Goal: Information Seeking & Learning: Learn about a topic

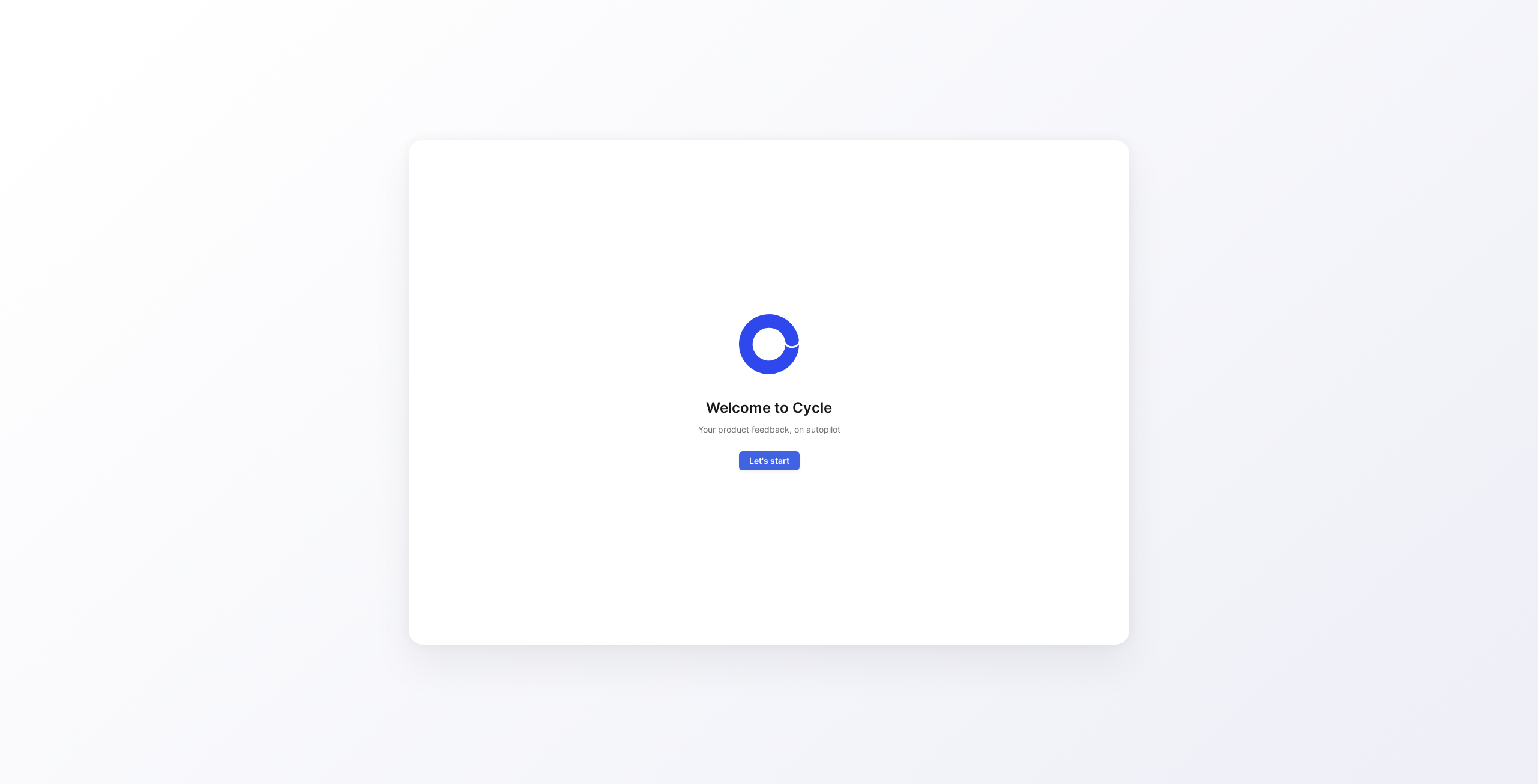
click at [772, 458] on span "Let's start" at bounding box center [769, 461] width 40 height 15
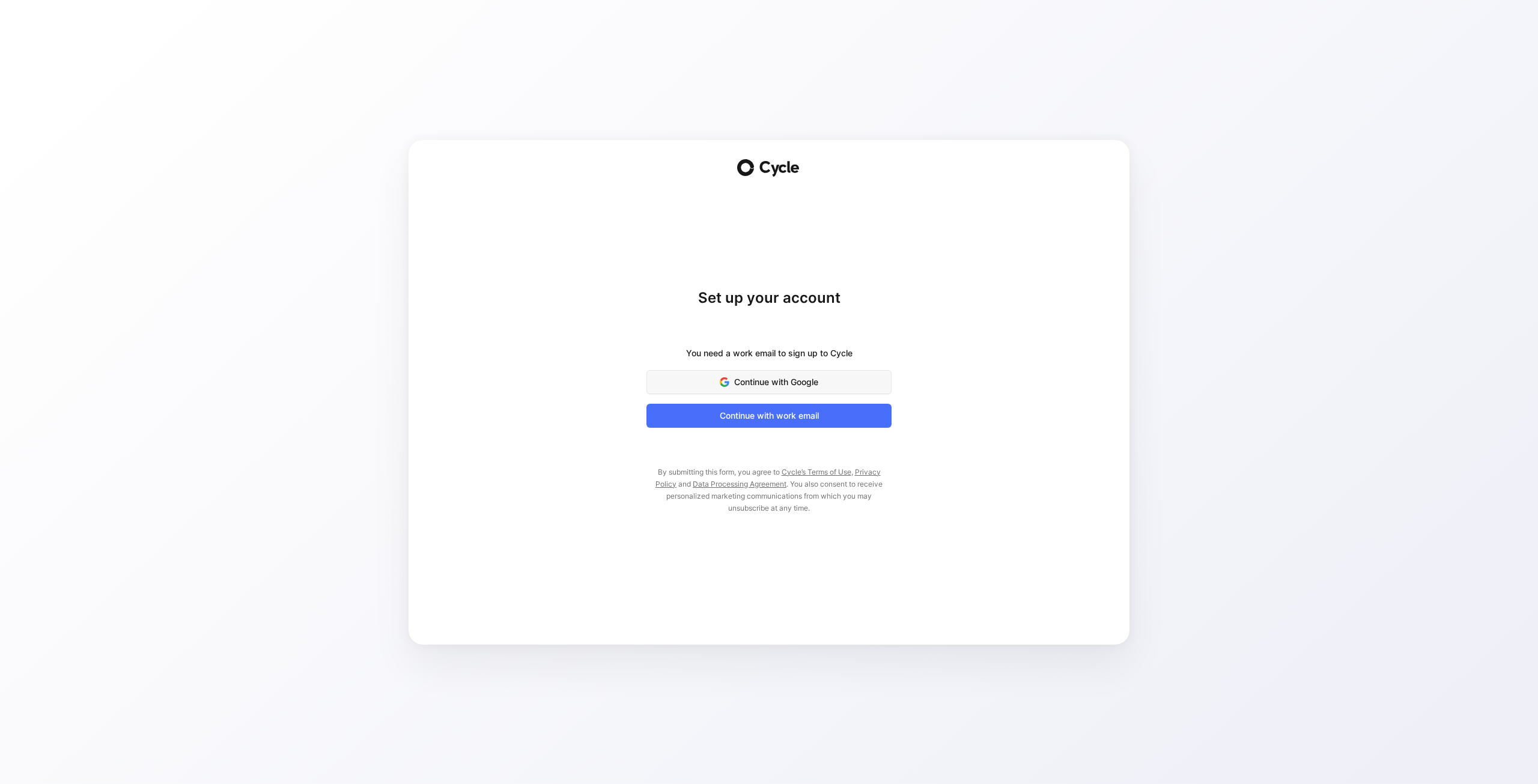
click at [788, 380] on span "Continue with Google" at bounding box center [769, 383] width 216 height 15
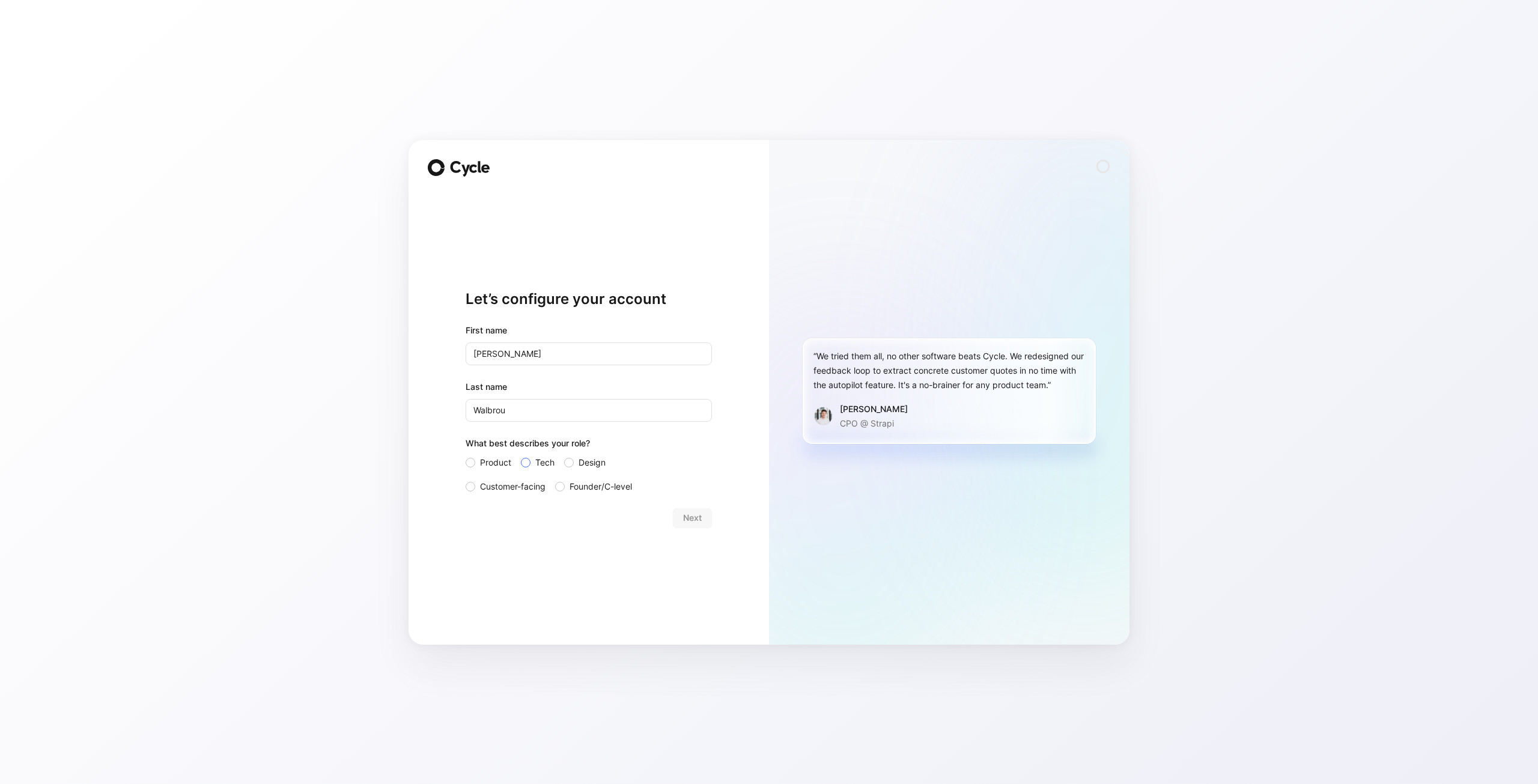
click at [546, 465] on span "Tech" at bounding box center [545, 463] width 20 height 15
click at [521, 455] on input "Tech" at bounding box center [521, 455] width 0 height 0
click at [612, 485] on span "Founder/C-level" at bounding box center [600, 487] width 62 height 15
click at [556, 479] on input "Founder/C-level" at bounding box center [556, 479] width 0 height 0
click at [695, 516] on span "Next" at bounding box center [692, 518] width 19 height 15
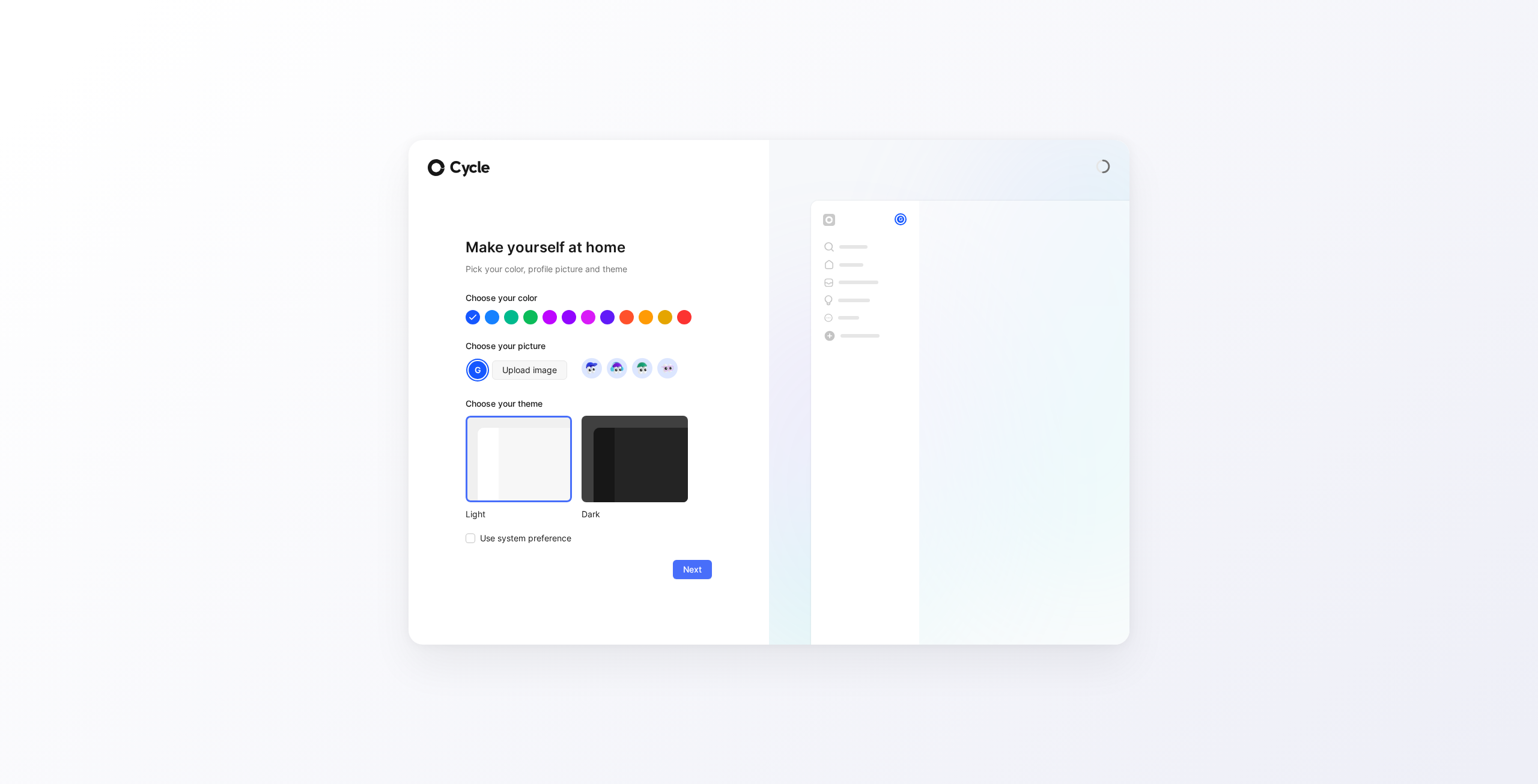
click at [652, 478] on div at bounding box center [635, 459] width 106 height 86
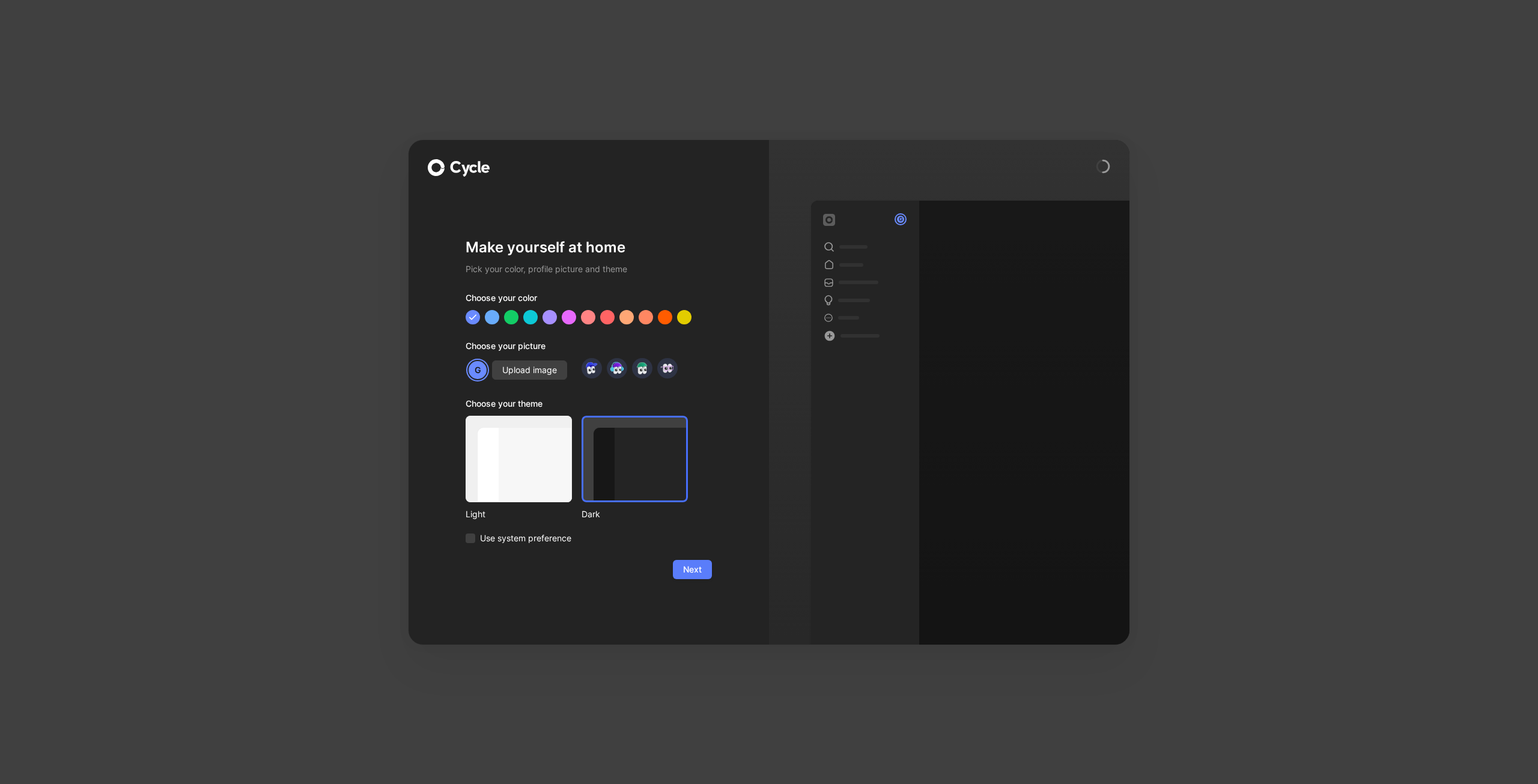
click at [696, 574] on span "Next" at bounding box center [692, 569] width 19 height 15
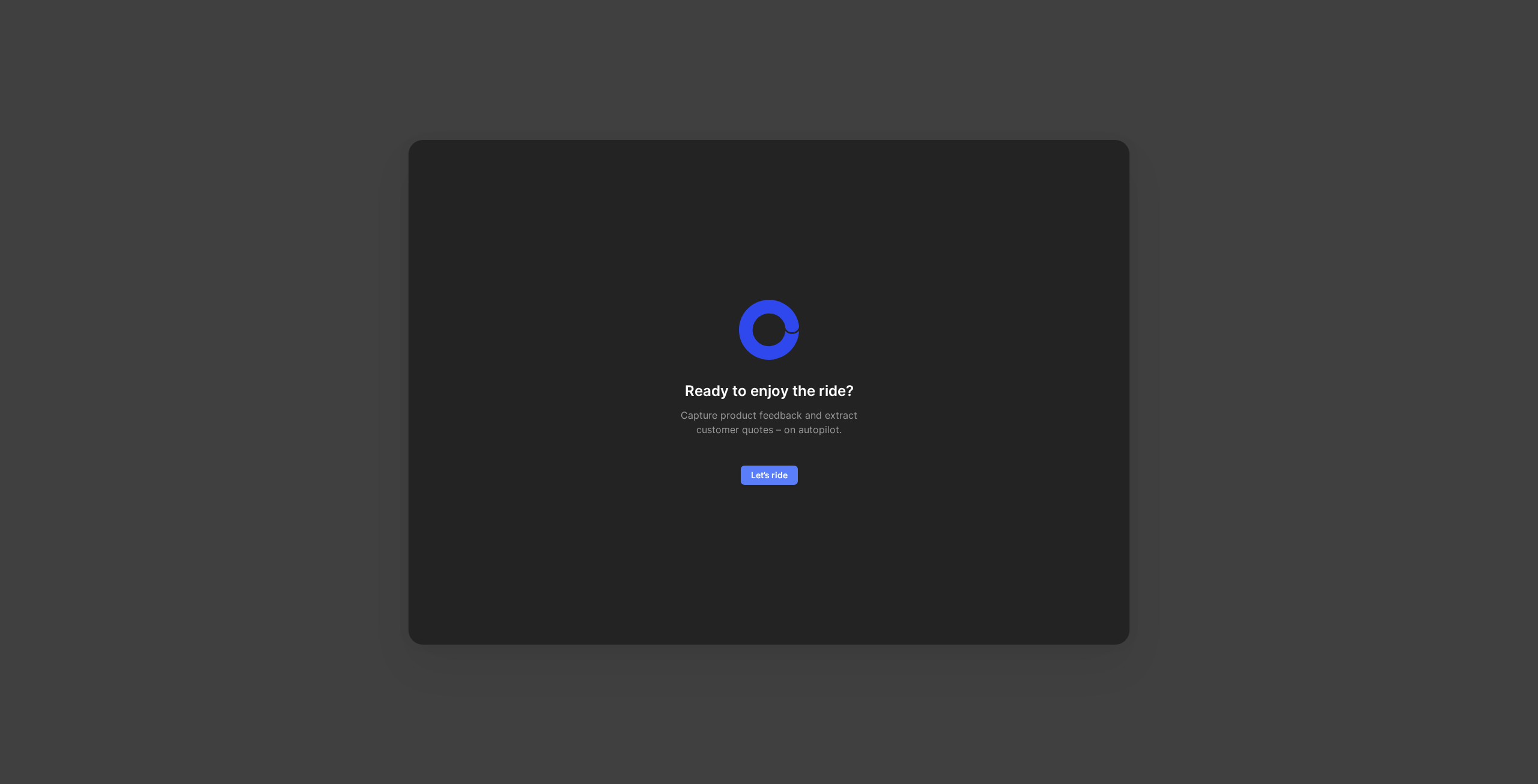
click at [778, 478] on span "Let’s ride" at bounding box center [769, 476] width 36 height 15
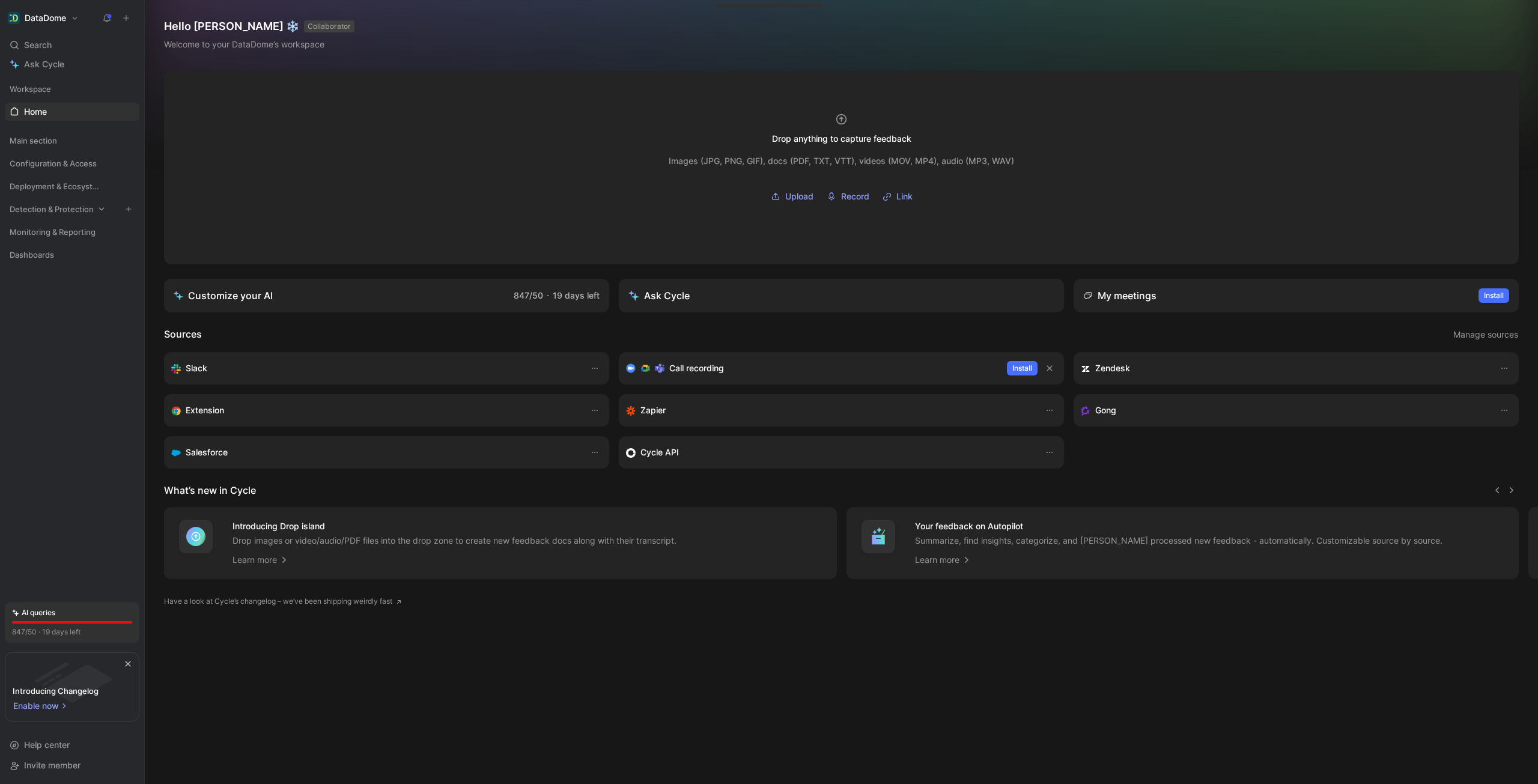
click at [79, 212] on span "Detection & Protection" at bounding box center [51, 209] width 85 height 12
click at [42, 234] on span "Features" at bounding box center [41, 231] width 33 height 12
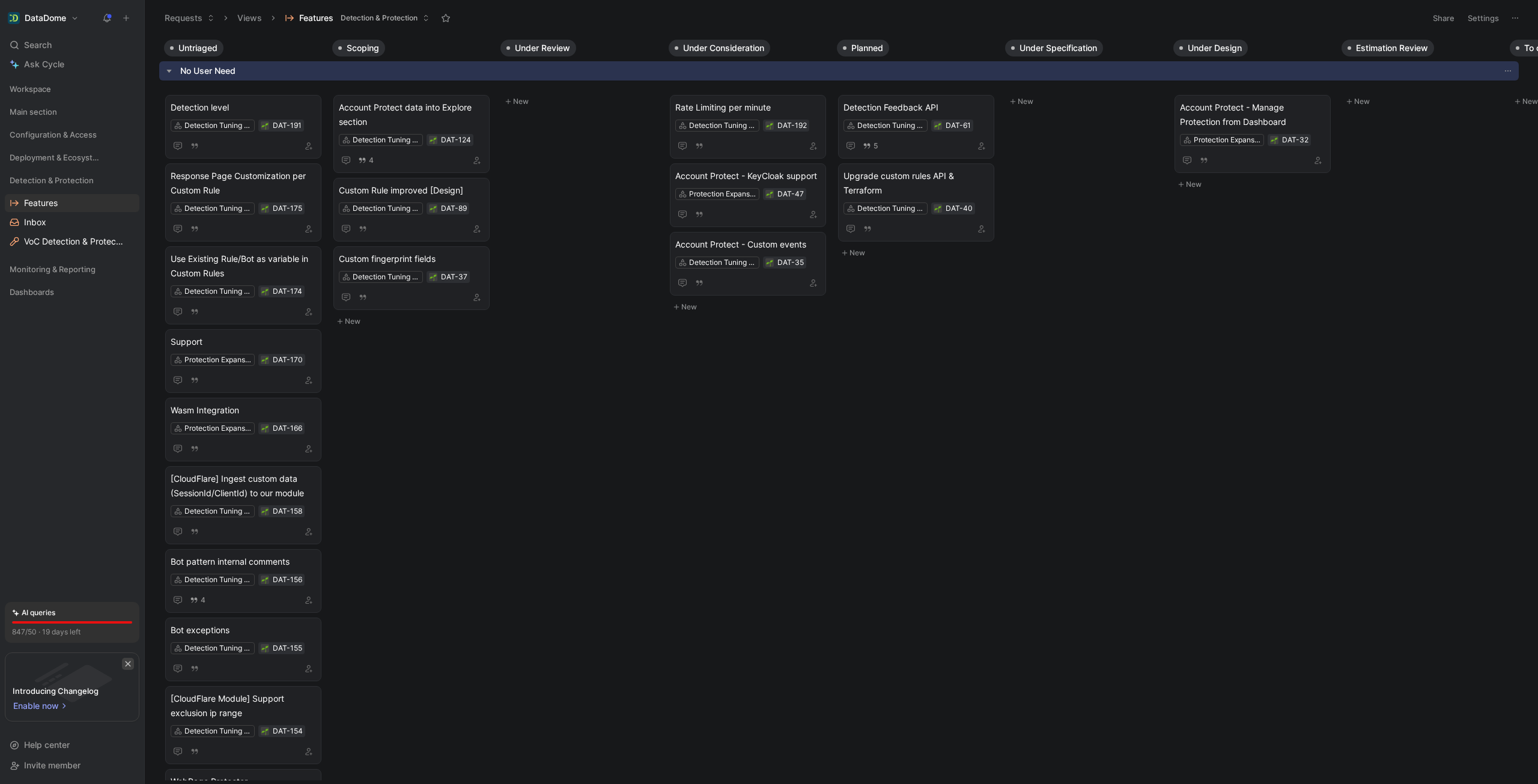
click at [125, 662] on icon "button" at bounding box center [128, 664] width 7 height 7
click at [913, 103] on span "Detection Feedback API" at bounding box center [916, 108] width 145 height 15
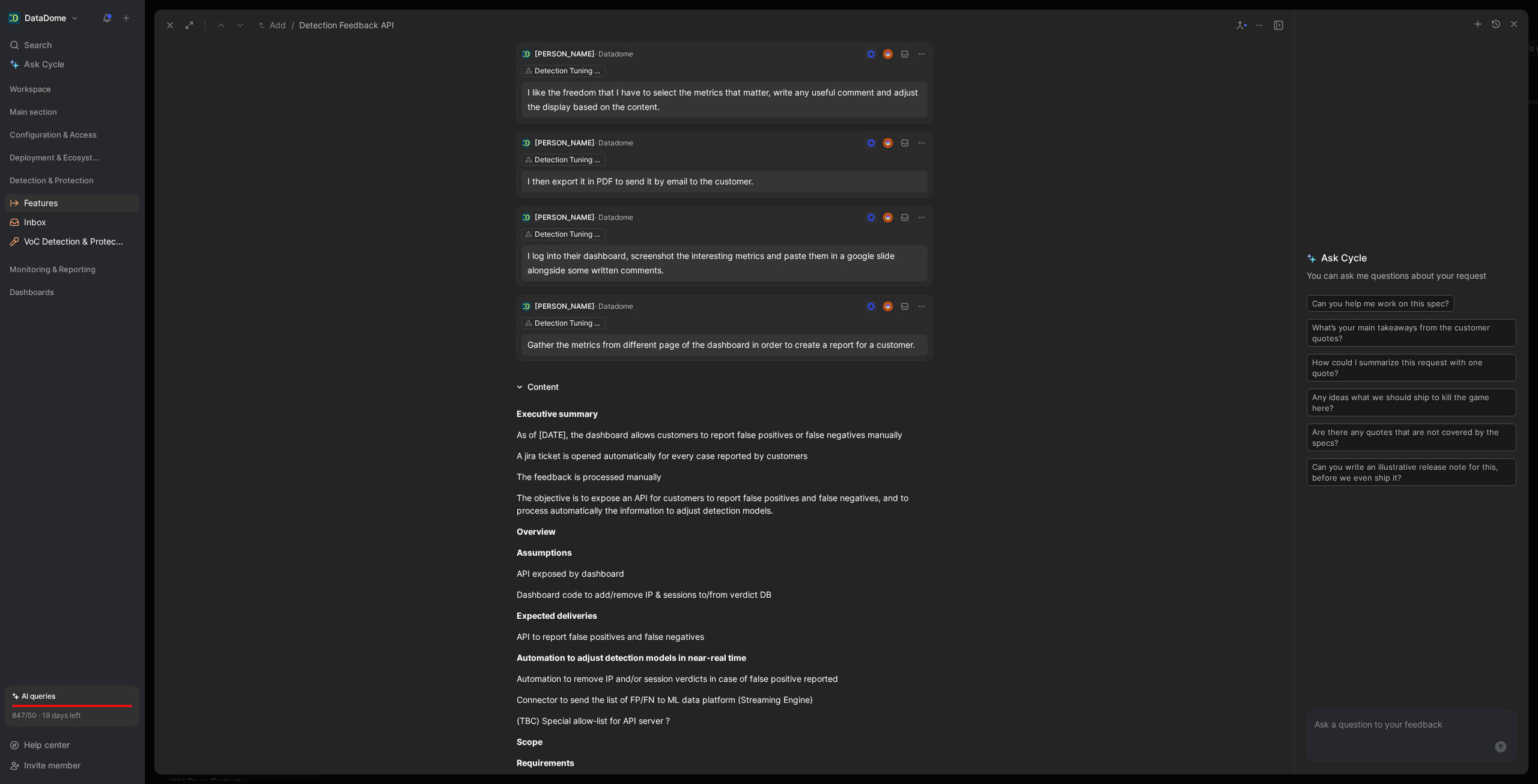
scroll to position [126, 0]
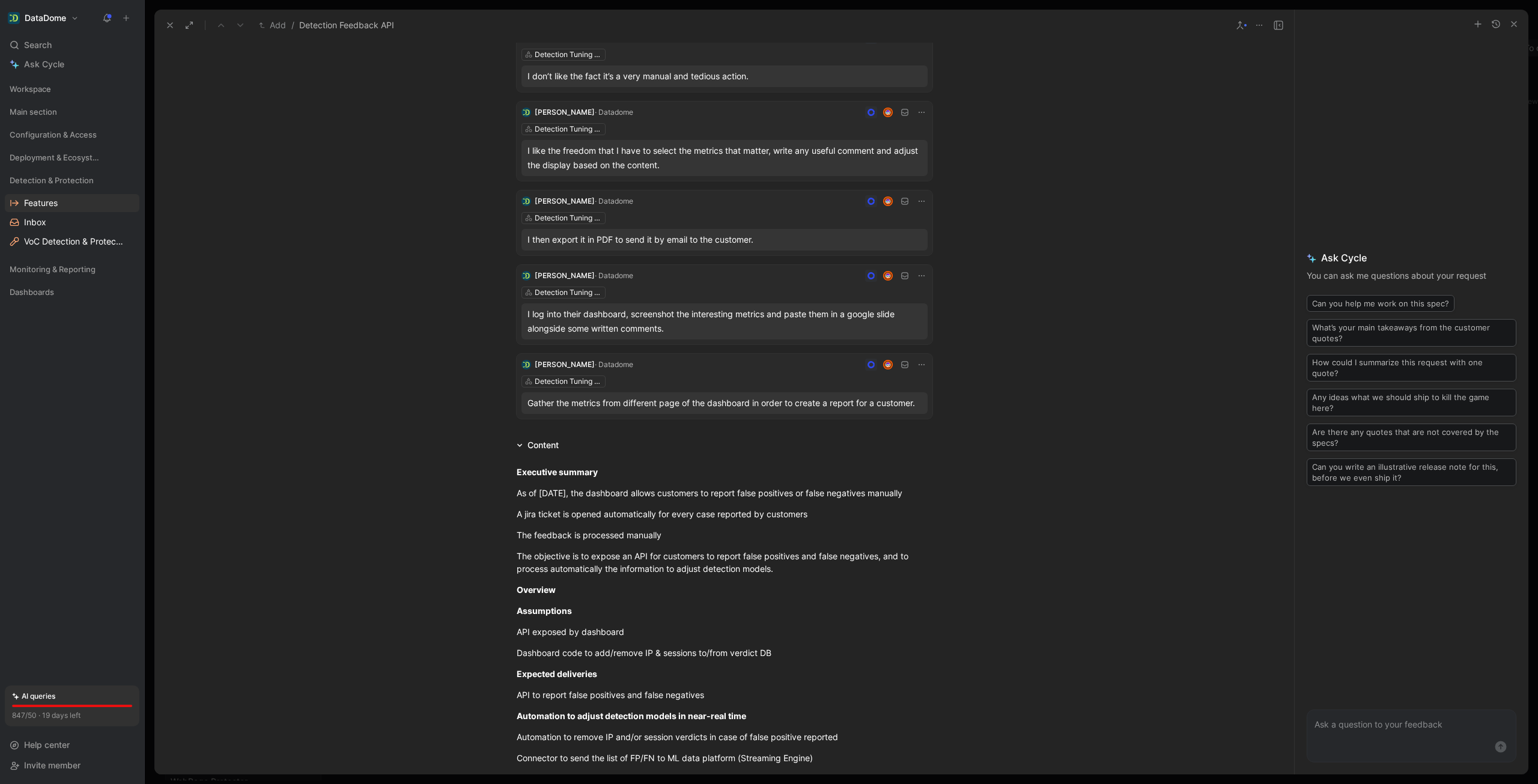
click at [1511, 24] on icon "button" at bounding box center [1514, 24] width 9 height 9
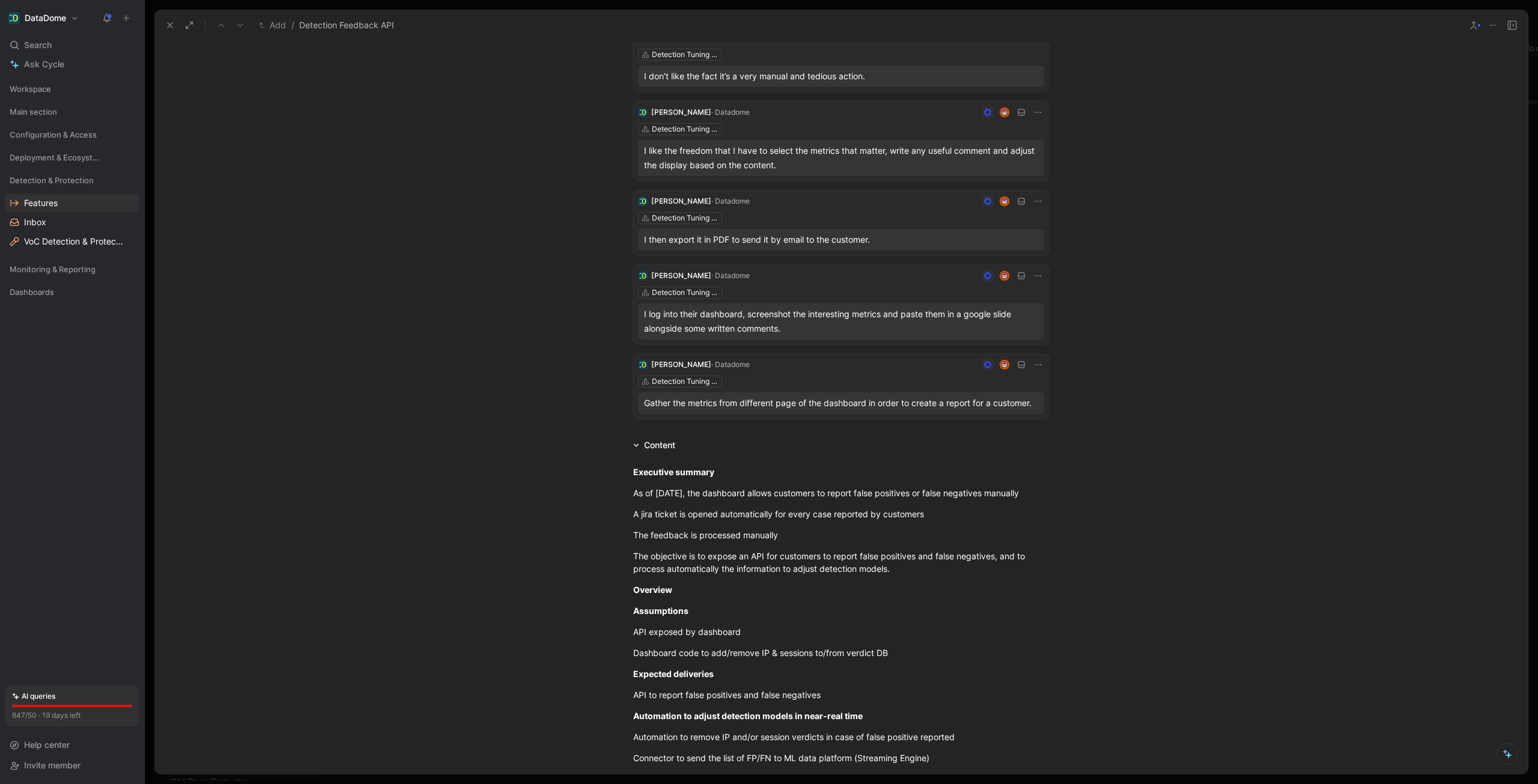
scroll to position [0, 0]
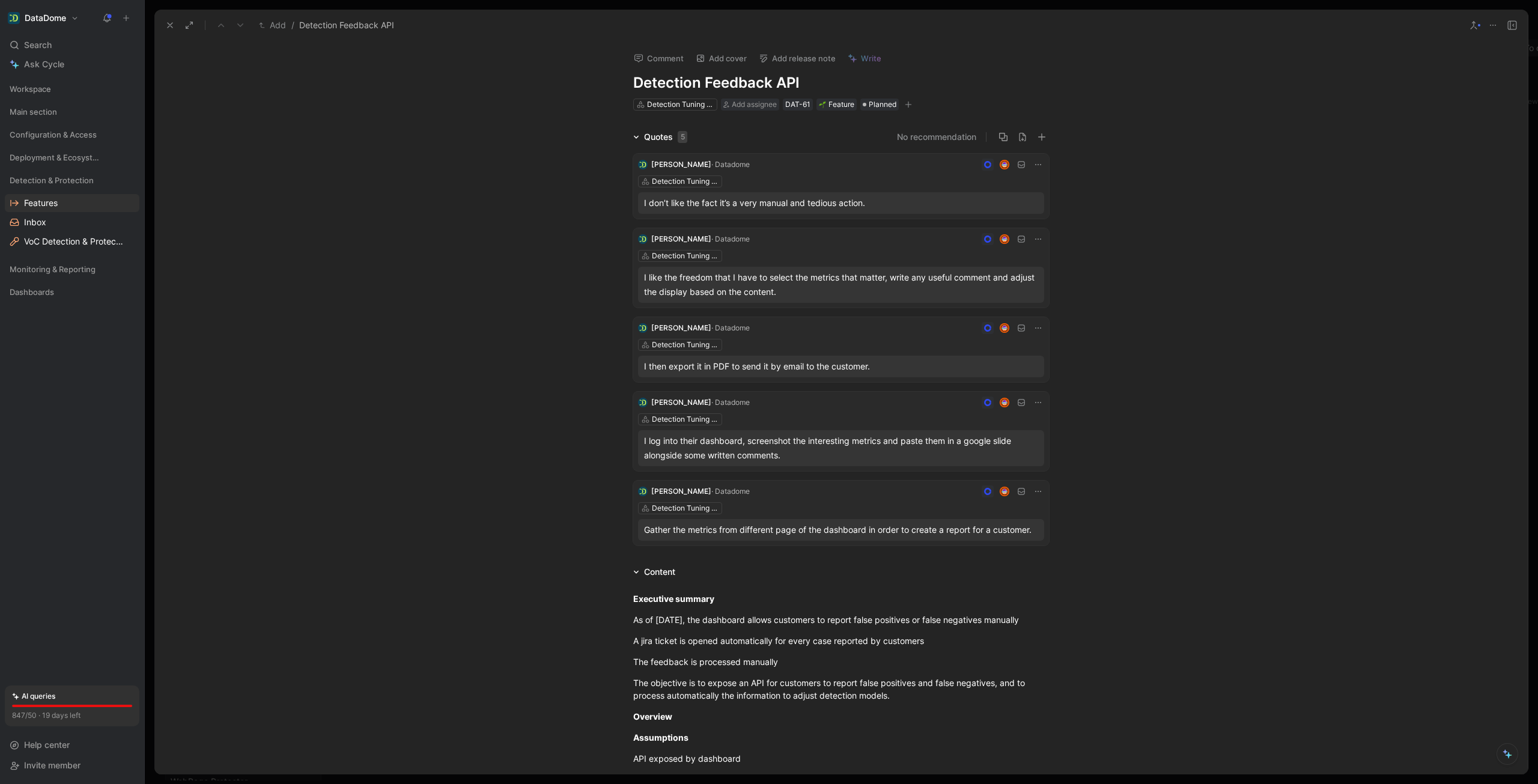
click at [771, 200] on div "I don’t like the fact it’s a very manual and tedious action." at bounding box center [841, 203] width 394 height 15
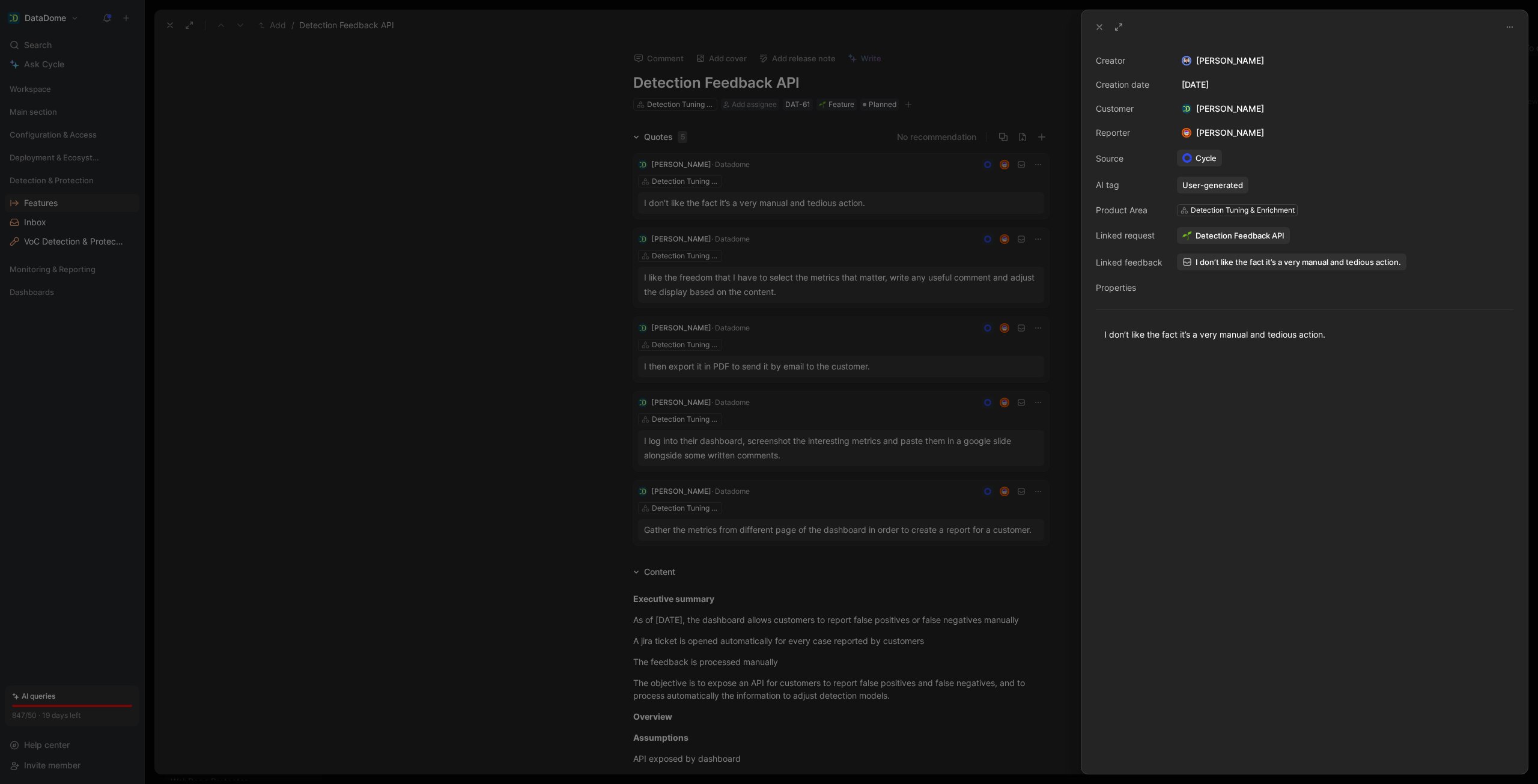
click at [1285, 262] on span "I don’t like the fact it’s a very manual and tedious action." at bounding box center [1298, 262] width 205 height 11
